Goal: Task Accomplishment & Management: Use online tool/utility

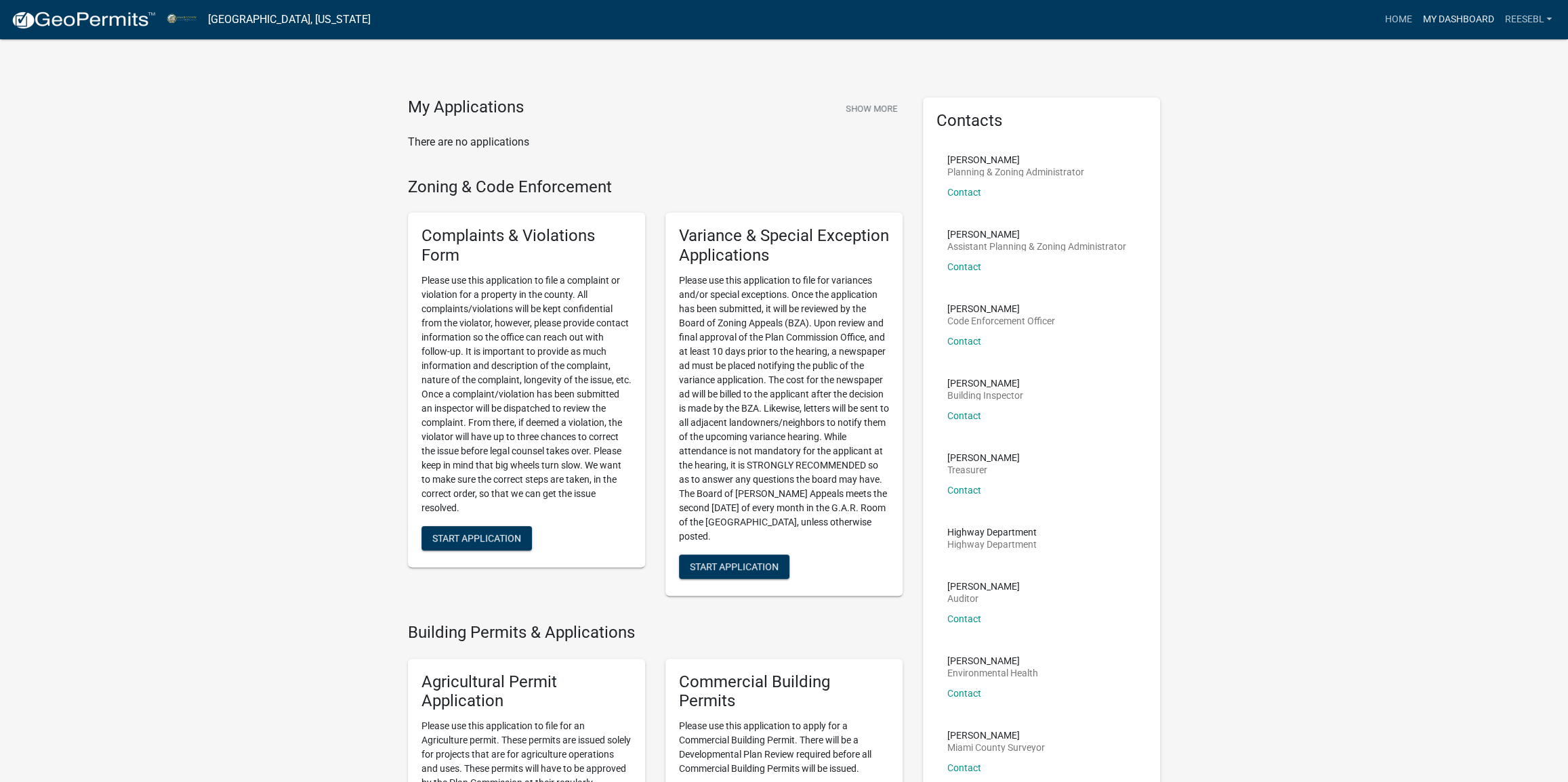
click at [1429, 27] on link "My Dashboard" at bounding box center [1457, 19] width 82 height 26
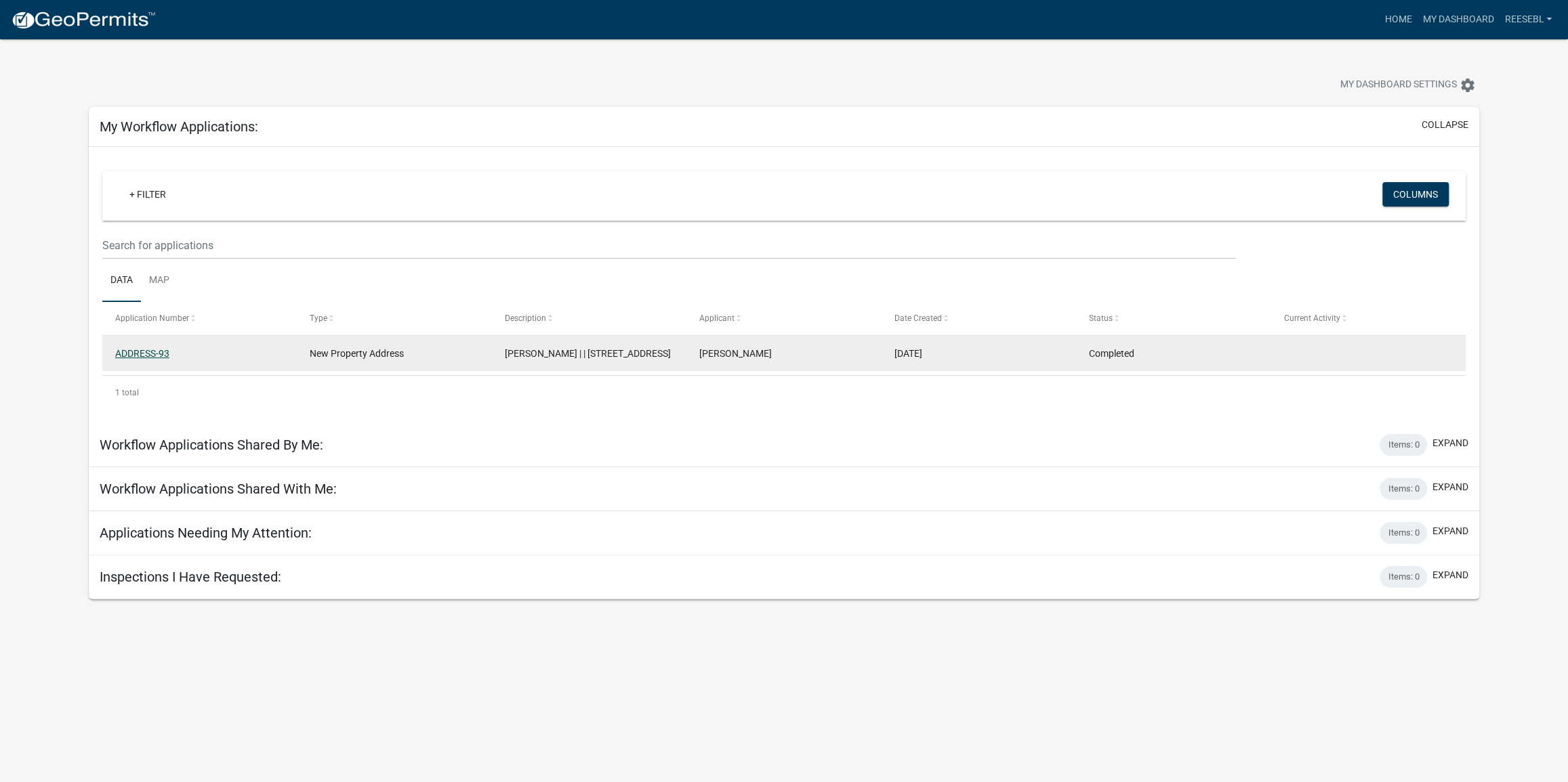
click at [145, 353] on link "ADDRESS-93" at bounding box center [142, 353] width 54 height 11
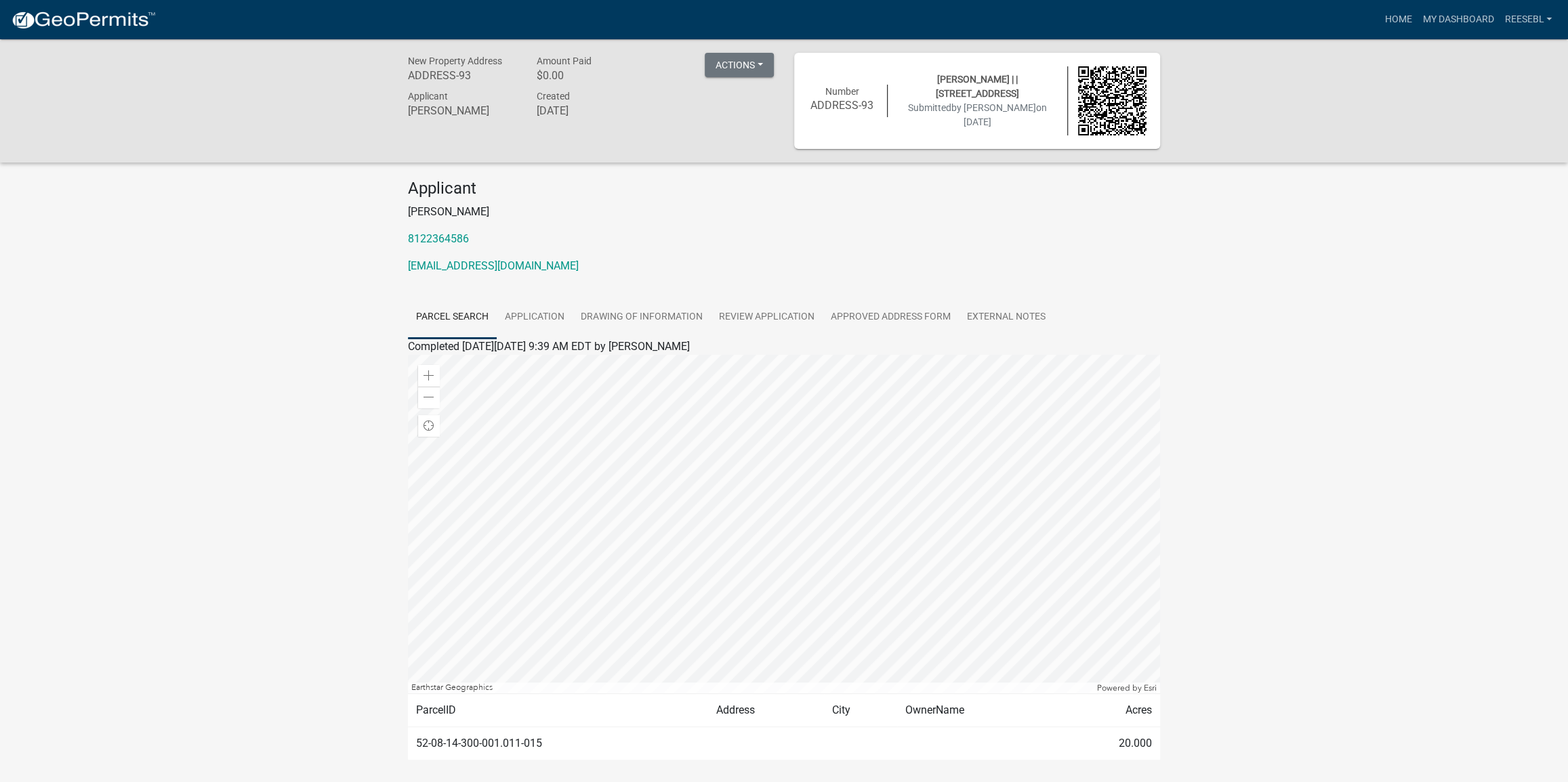
click at [1267, 266] on div "New Property Address ADDRESS-93 Amount Paid $0.00 Actions Printer Friendly Appl…" at bounding box center [784, 425] width 1568 height 771
click at [1278, 421] on div "New Property Address ADDRESS-93 Amount Paid $0.00 Actions Printer Friendly Appl…" at bounding box center [784, 425] width 1568 height 771
click at [1330, 444] on div "New Property Address ADDRESS-93 Amount Paid $0.00 Actions Printer Friendly Appl…" at bounding box center [784, 425] width 1568 height 771
click at [1313, 425] on div "New Property Address ADDRESS-93 Amount Paid $0.00 Actions Printer Friendly Appl…" at bounding box center [784, 425] width 1568 height 771
click at [728, 62] on button "Actions" at bounding box center [739, 65] width 69 height 24
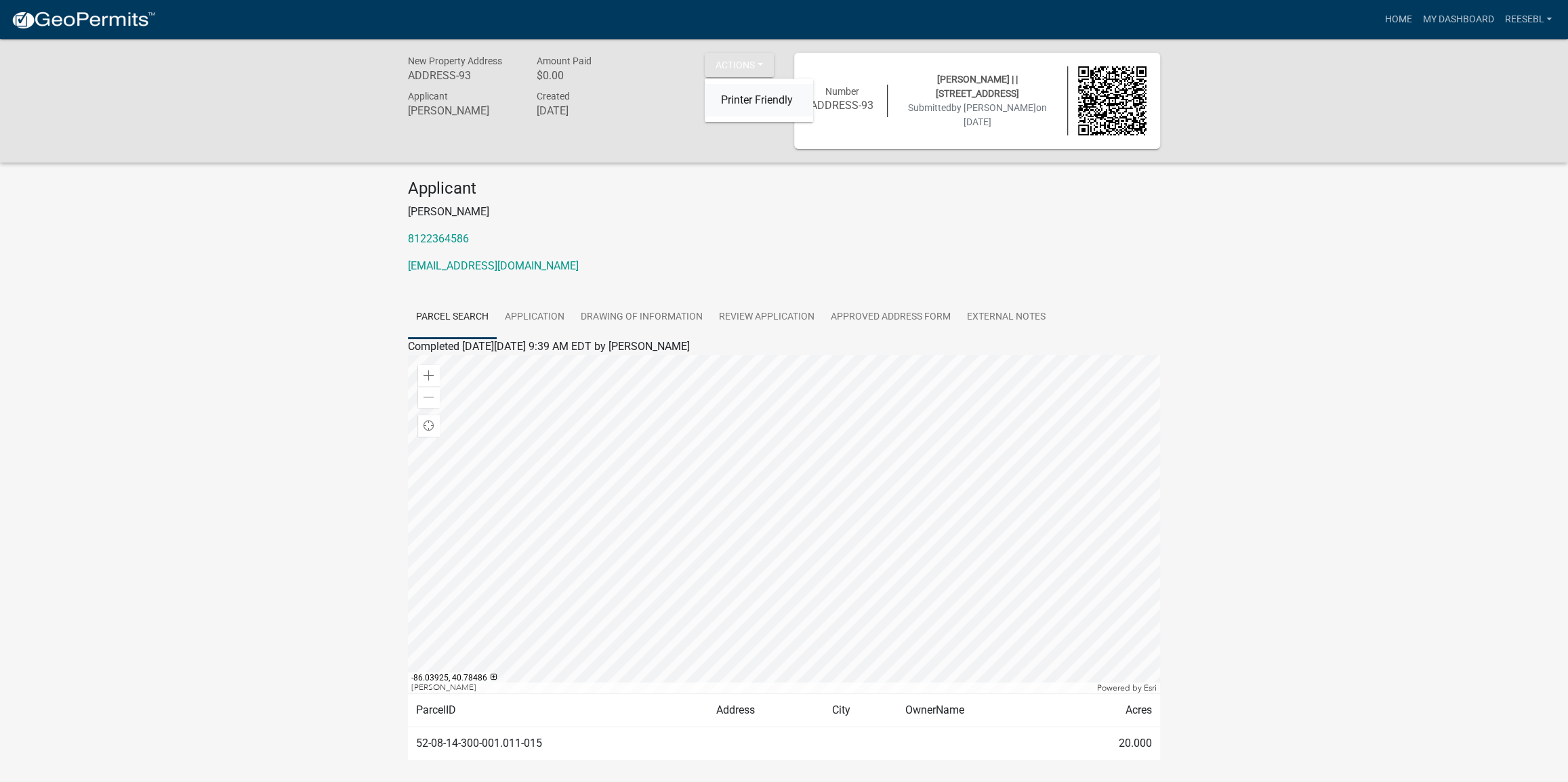
click at [758, 98] on link "Printer Friendly" at bounding box center [759, 100] width 109 height 32
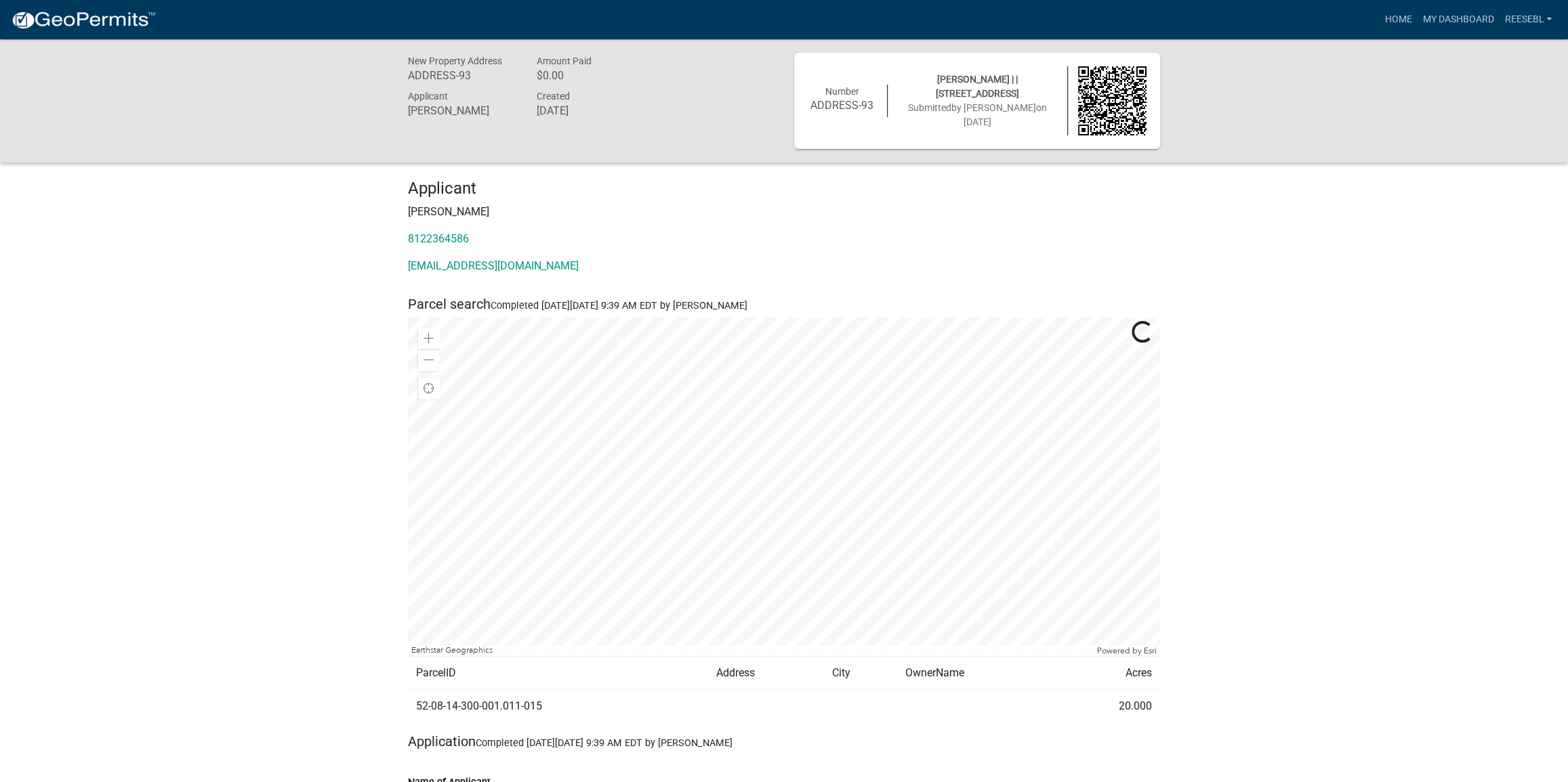
drag, startPoint x: 1309, startPoint y: 546, endPoint x: 1197, endPoint y: 513, distance: 116.8
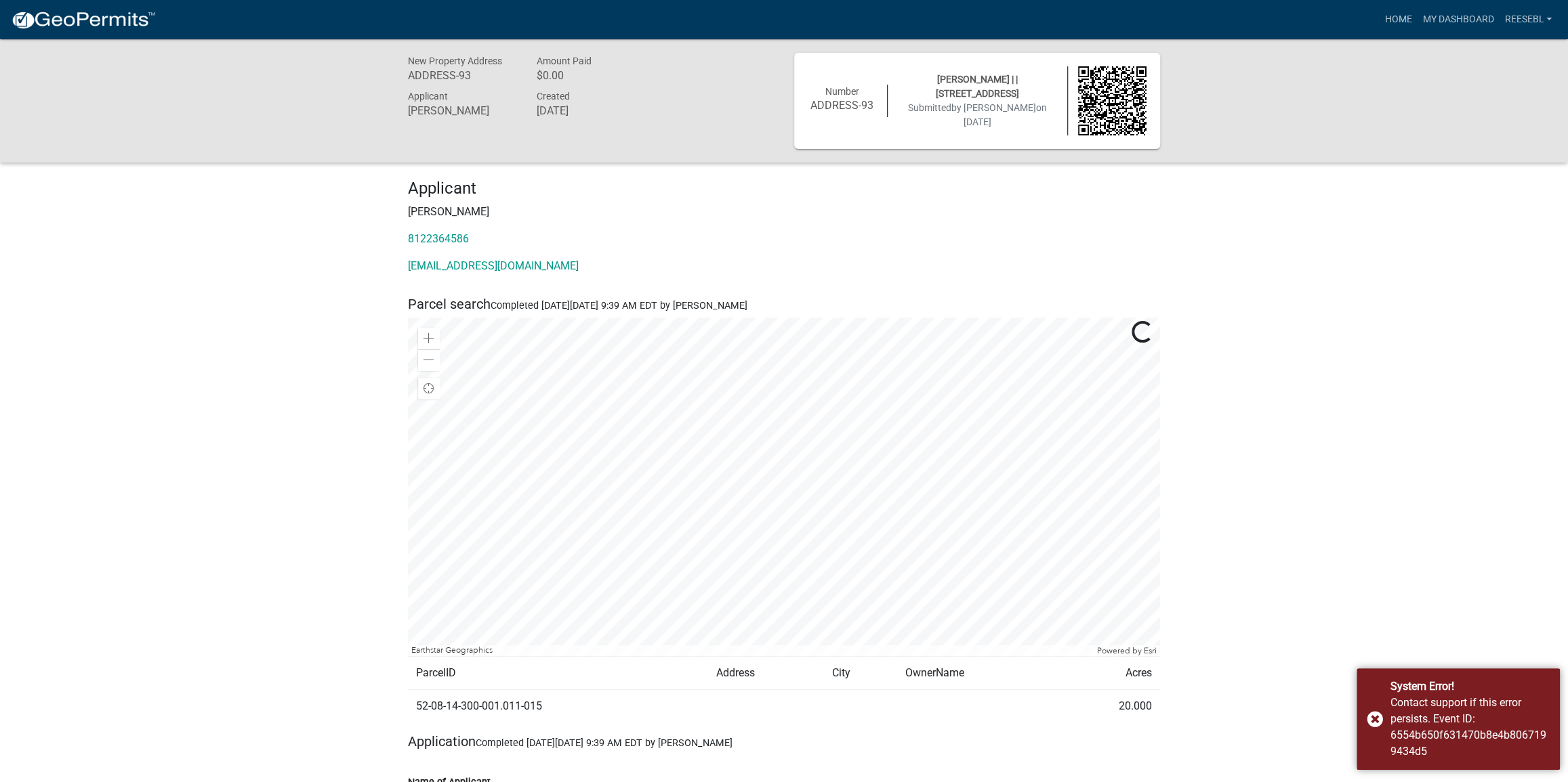
drag, startPoint x: 1382, startPoint y: 525, endPoint x: 1359, endPoint y: 535, distance: 25.1
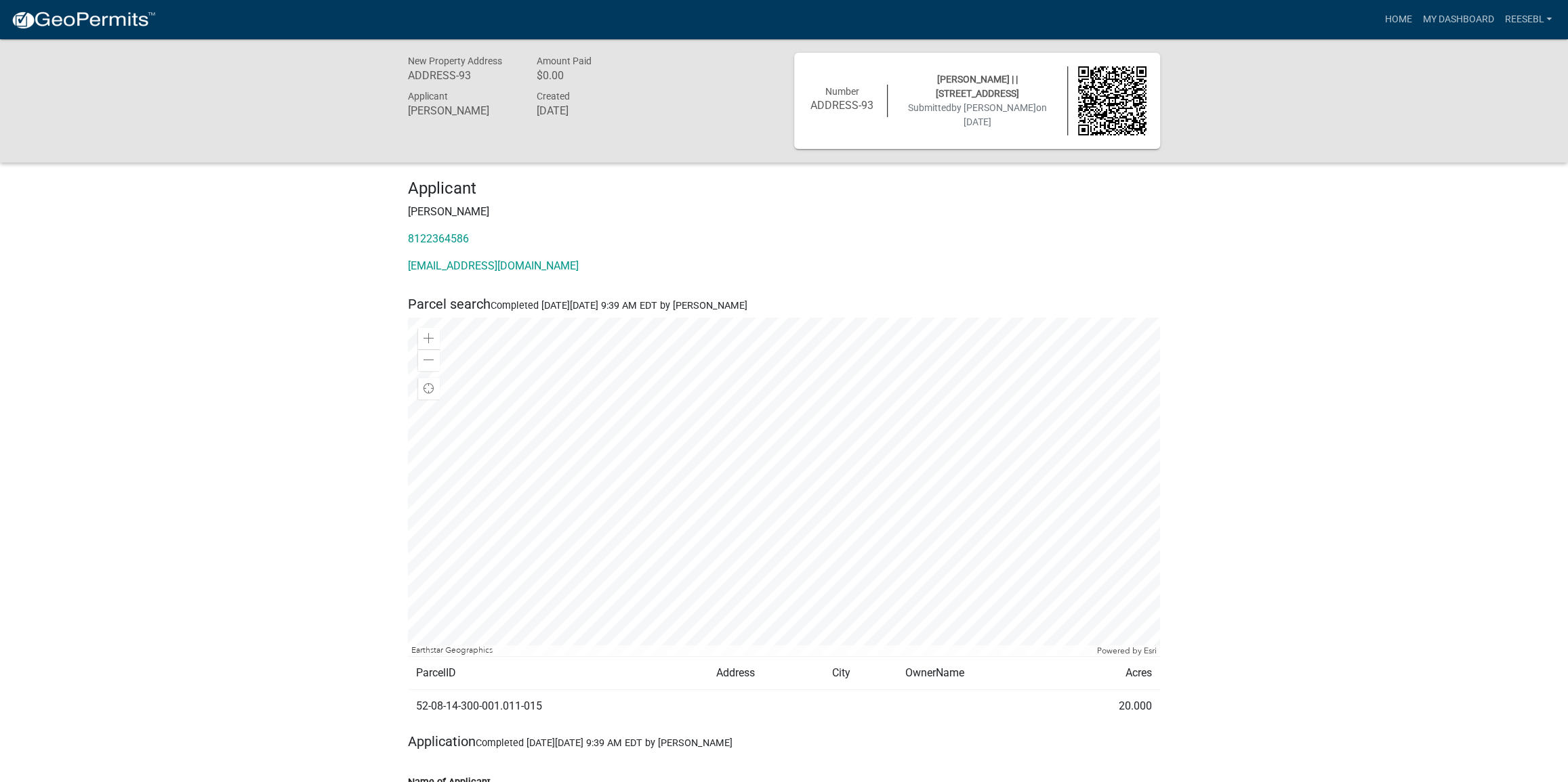
click at [786, 464] on div at bounding box center [784, 487] width 752 height 339
click at [665, 224] on div "Applicant Brandon Reese 8122364586 reesebl@gmail.com" at bounding box center [784, 232] width 773 height 106
click at [1461, 6] on link "My Dashboard" at bounding box center [1457, 19] width 82 height 26
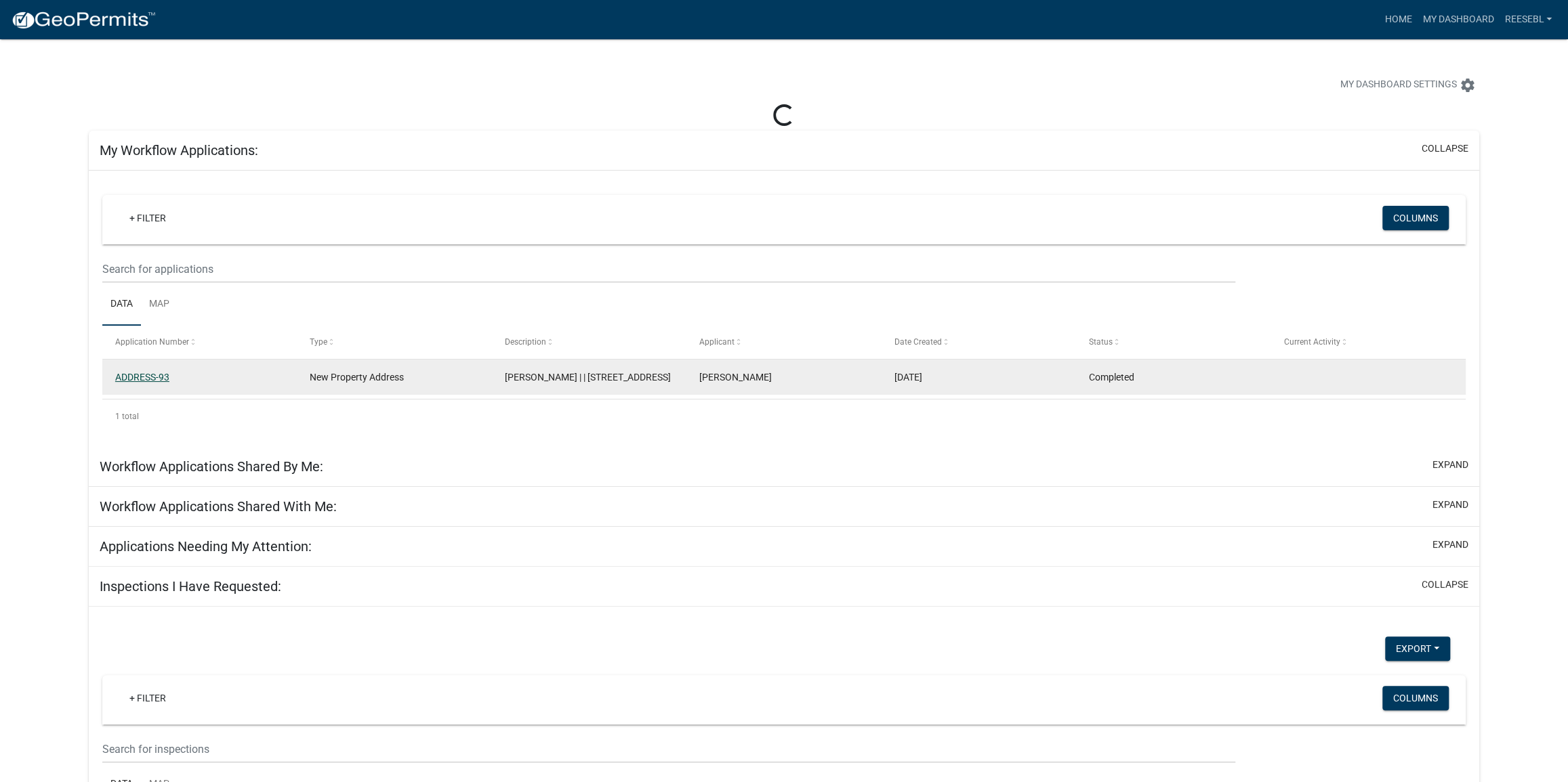
click at [139, 374] on link "ADDRESS-93" at bounding box center [142, 377] width 54 height 11
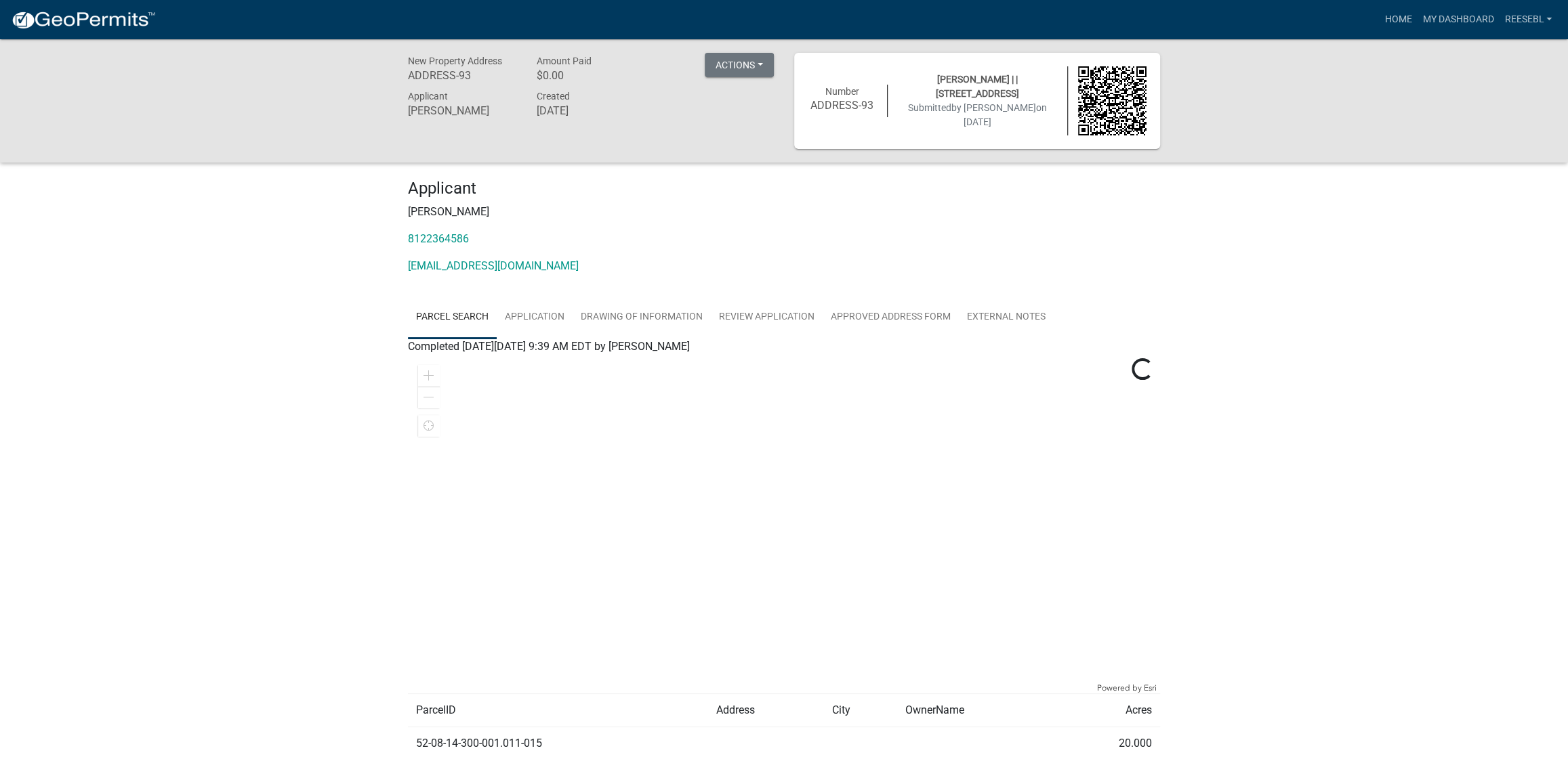
click at [1315, 457] on div "New Property Address ADDRESS-93 Amount Paid $0.00 Actions Printer Friendly Appl…" at bounding box center [784, 425] width 1568 height 771
click at [1313, 351] on div "New Property Address ADDRESS-93 Amount Paid $0.00 Actions Printer Friendly Appl…" at bounding box center [784, 425] width 1568 height 771
click at [1270, 304] on div "New Property Address ADDRESS-93 Amount Paid $0.00 Actions Printer Friendly Appl…" at bounding box center [784, 425] width 1568 height 771
click at [707, 62] on button "Actions" at bounding box center [739, 65] width 69 height 24
click at [744, 100] on link "Printer Friendly" at bounding box center [759, 100] width 109 height 32
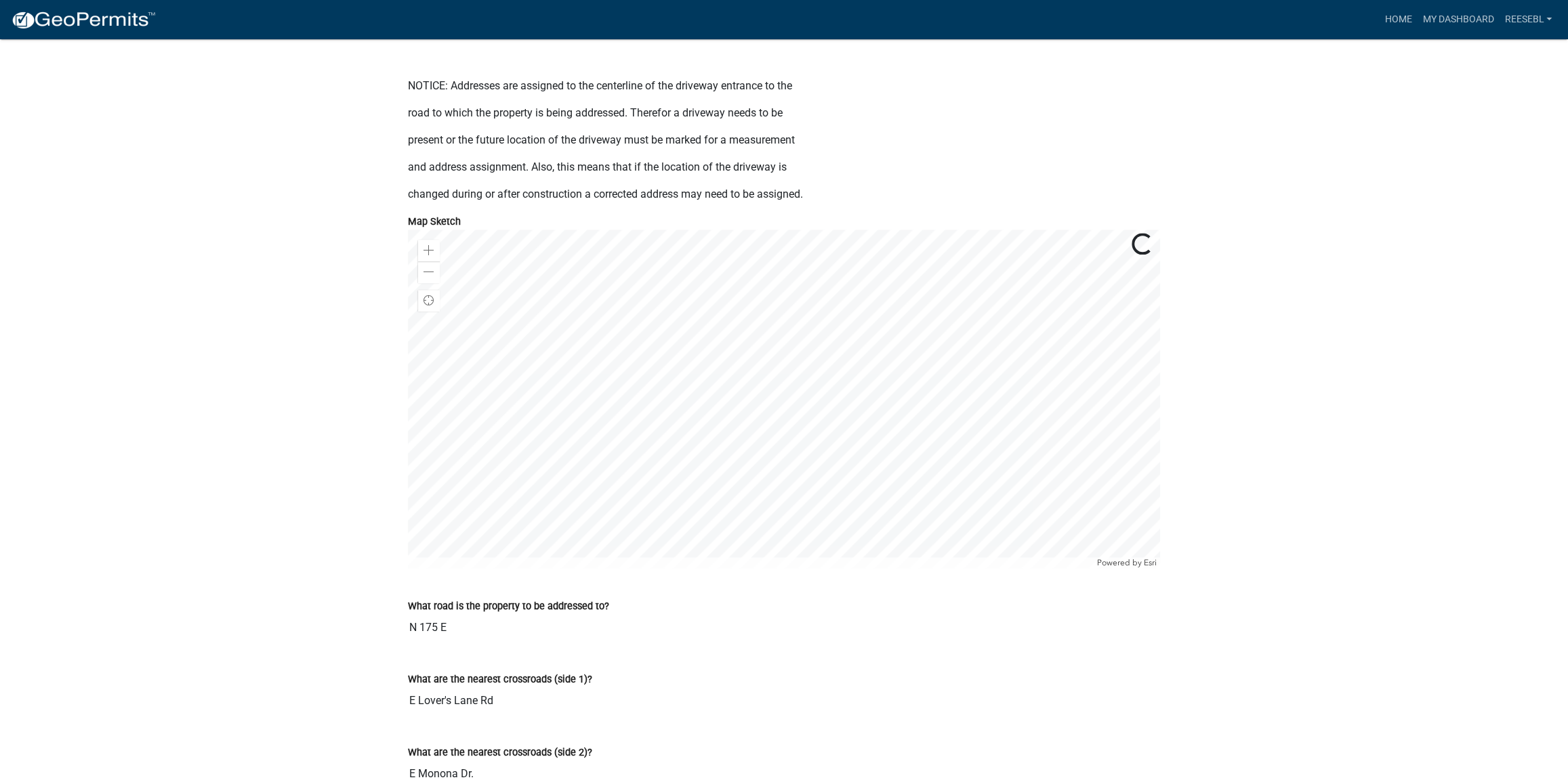
scroll to position [1539, 0]
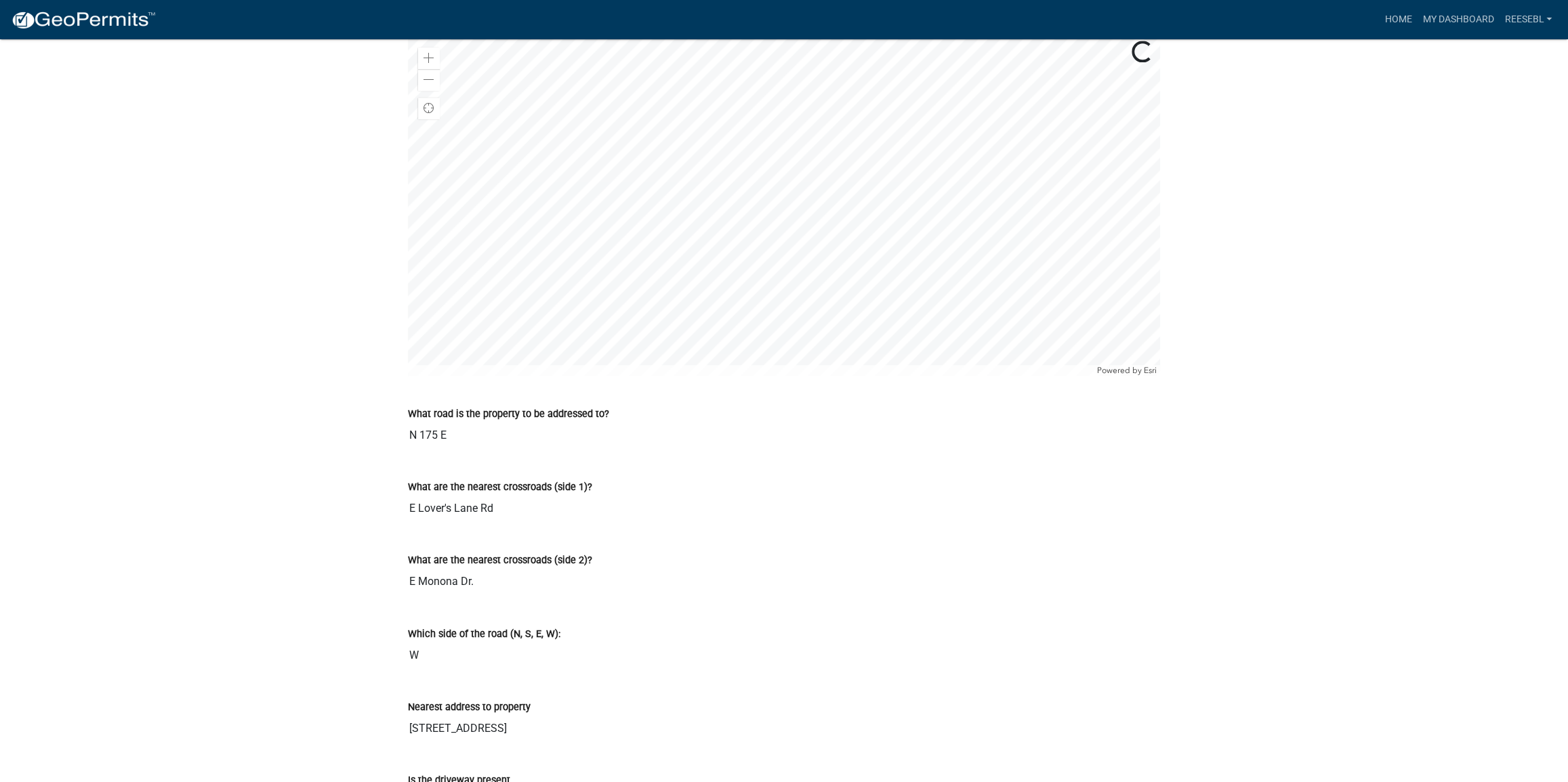
click at [1112, 492] on div "What are the nearest crossroads (side 1)?" at bounding box center [784, 487] width 752 height 16
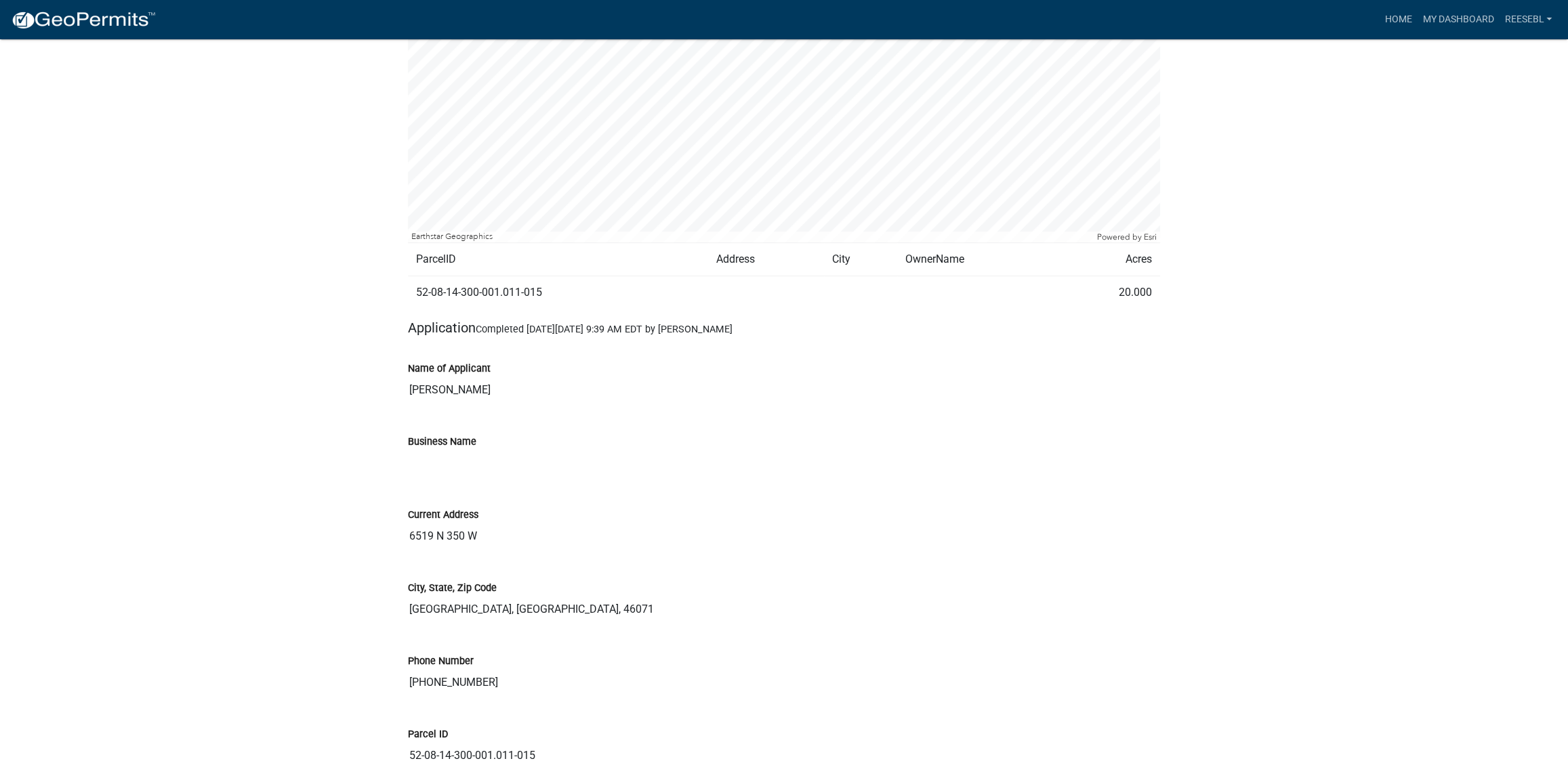
scroll to position [184, 0]
